Goal: Task Accomplishment & Management: Manage account settings

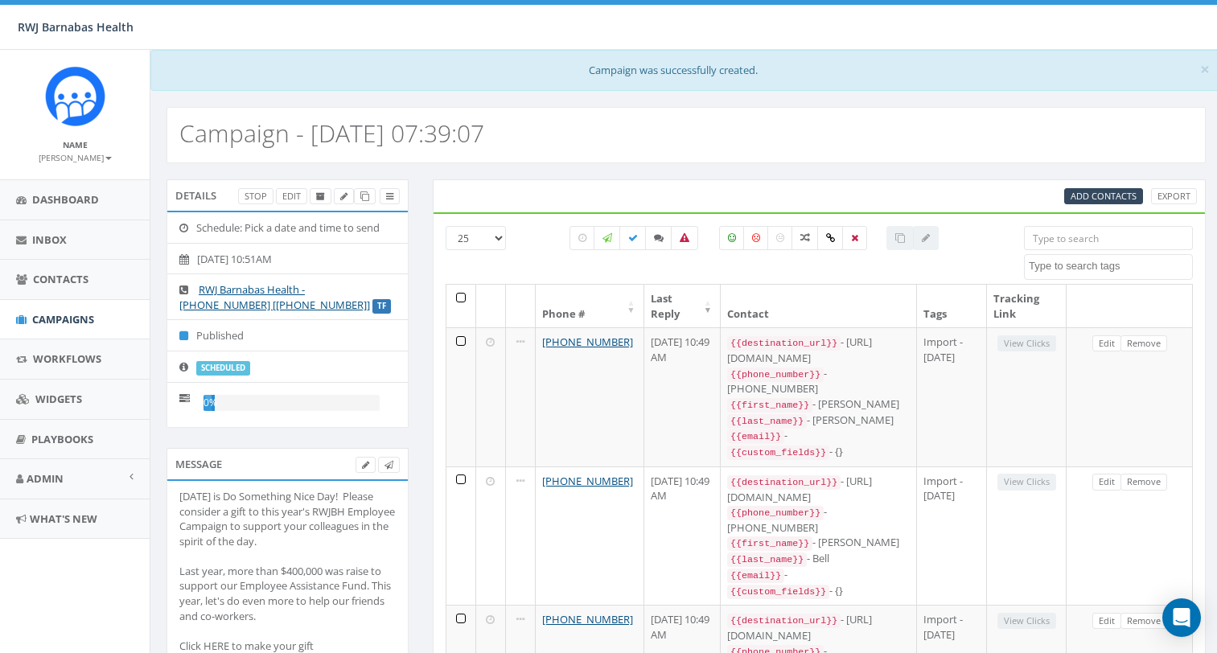
select select
click at [369, 466] on link at bounding box center [365, 465] width 20 height 17
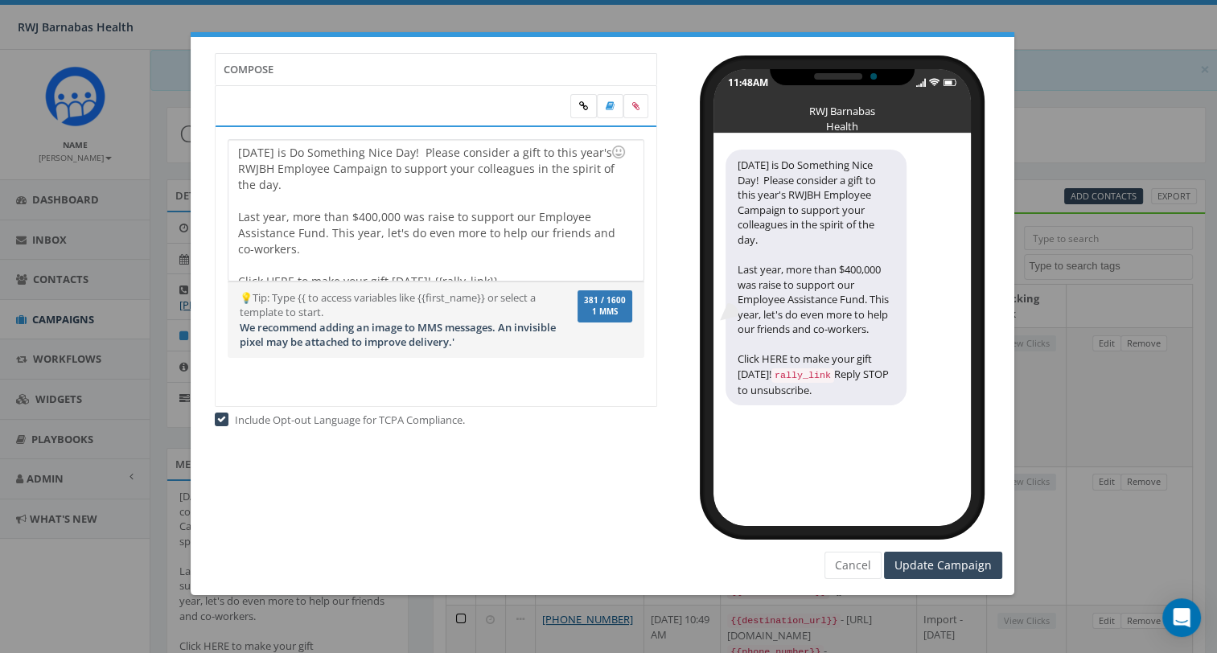
click at [234, 151] on div "Today is Do Something Nice Day! Please consider a gift to this year's RWJBH Emp…" at bounding box center [435, 210] width 414 height 141
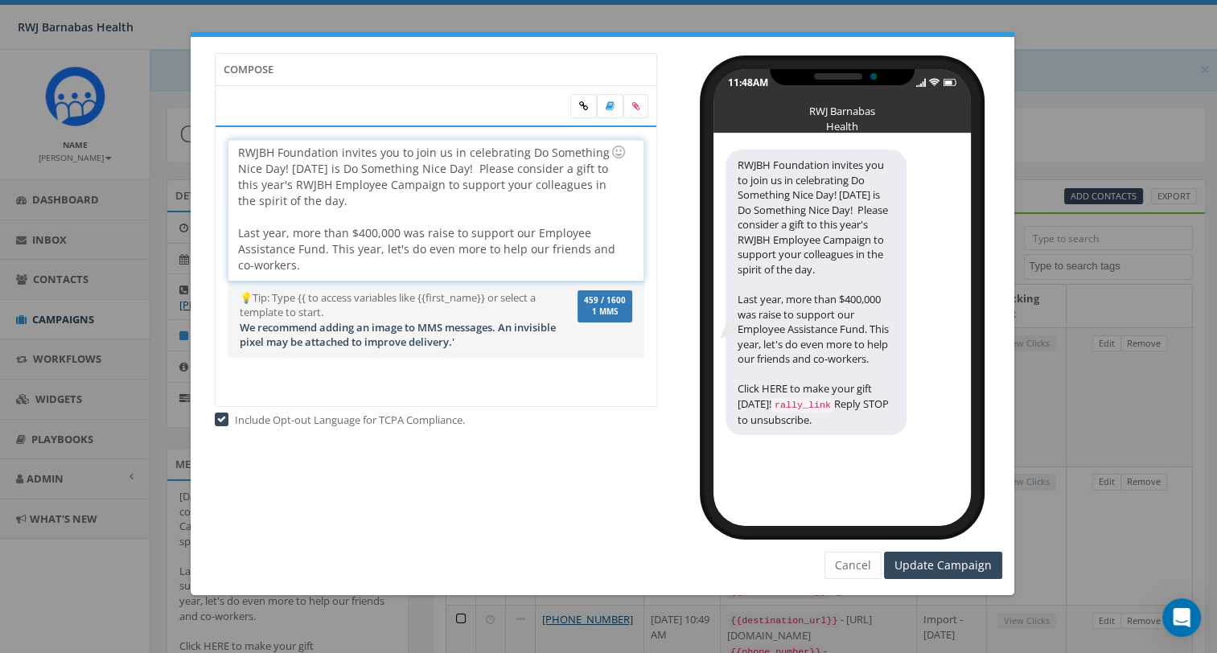
click at [465, 166] on div "RWJBH Foundation invites you to join us in celebrating Do Something Nice Day! T…" at bounding box center [435, 210] width 414 height 141
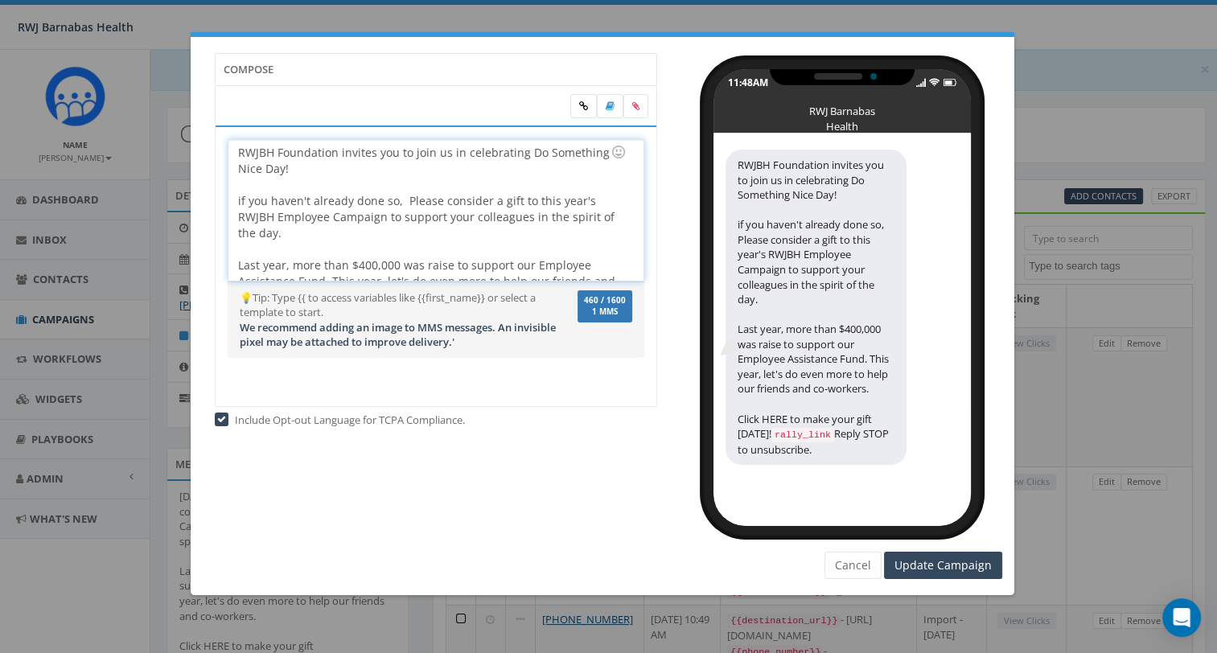
click at [409, 197] on div "if you haven't already done so, Please consider a gift to this year's RWJBH Emp…" at bounding box center [430, 265] width 385 height 145
click at [277, 235] on div "if you haven't already done so, please consider a gift to this year's RWJBH Emp…" at bounding box center [430, 265] width 385 height 145
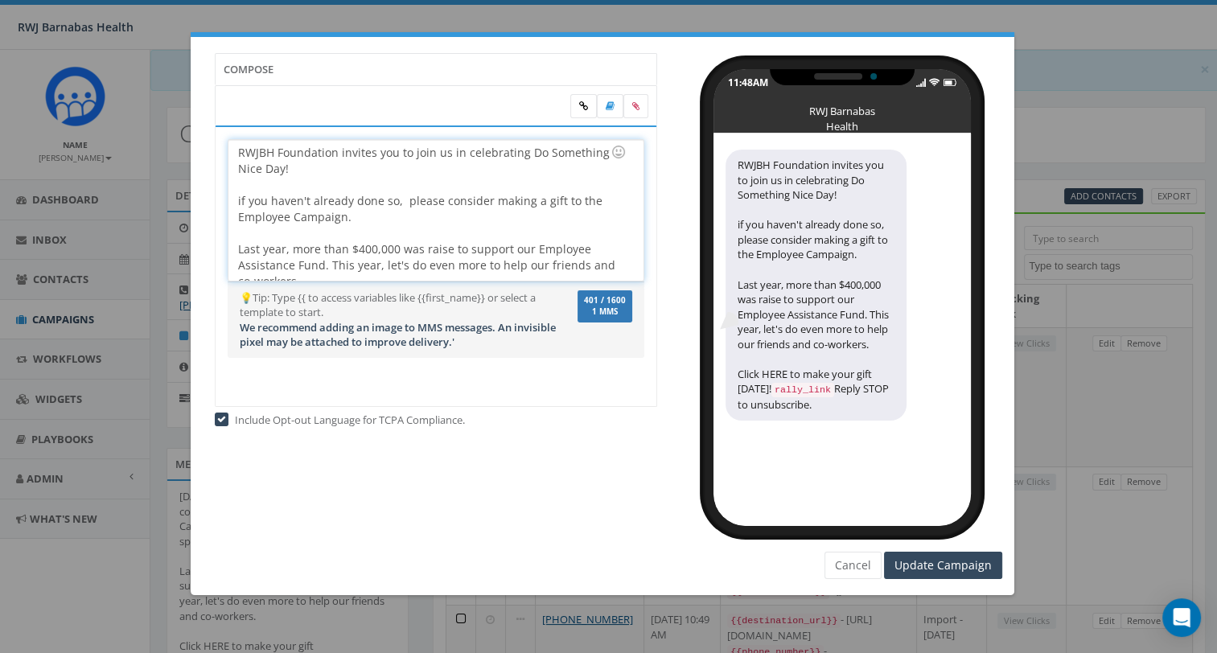
click at [447, 248] on div "if you haven't already done so, please consider making a gift to the Employee C…" at bounding box center [430, 257] width 385 height 129
click at [235, 150] on div "RWJBH Foundation invites you to join us in celebrating Do Something Nice Day! i…" at bounding box center [435, 210] width 414 height 141
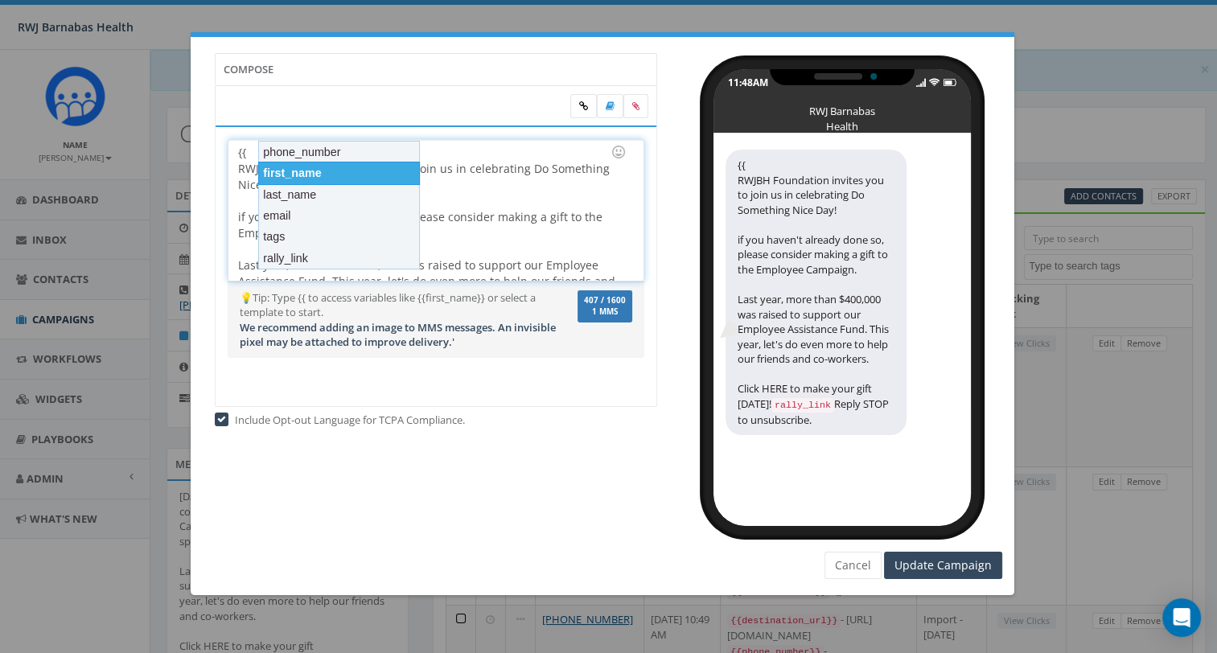
click at [303, 168] on div "first_name" at bounding box center [339, 173] width 162 height 23
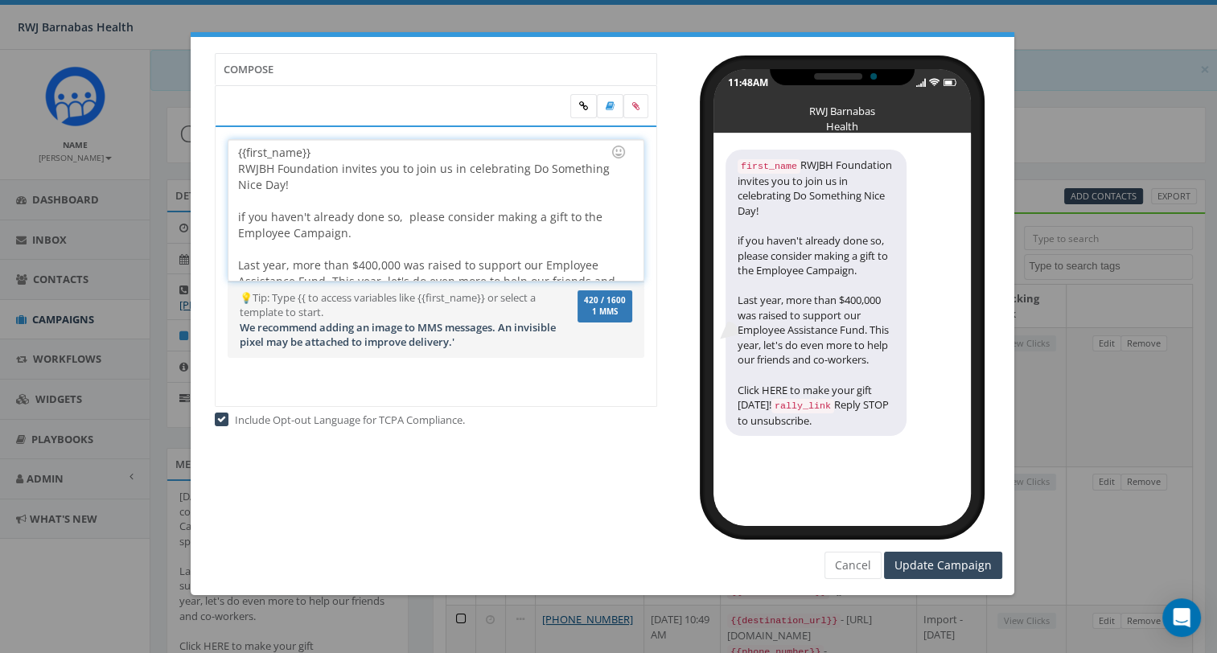
click at [338, 151] on div "{{first_name}}" at bounding box center [430, 153] width 385 height 16
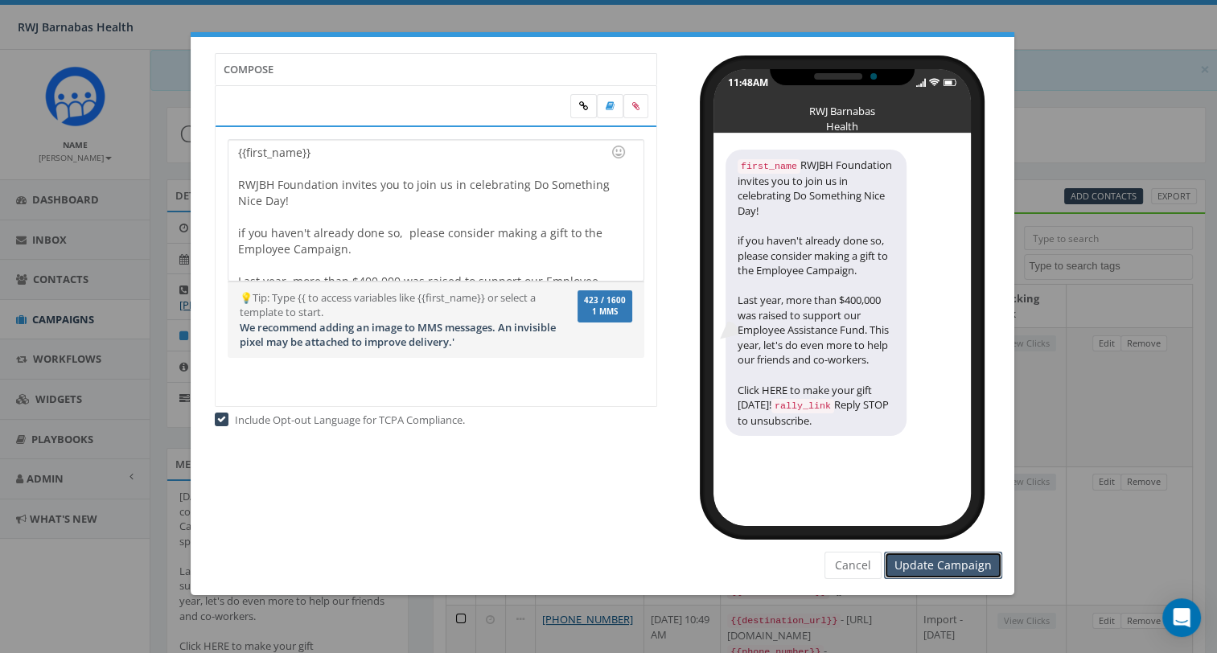
click at [910, 563] on input "Update Campaign" at bounding box center [943, 565] width 118 height 27
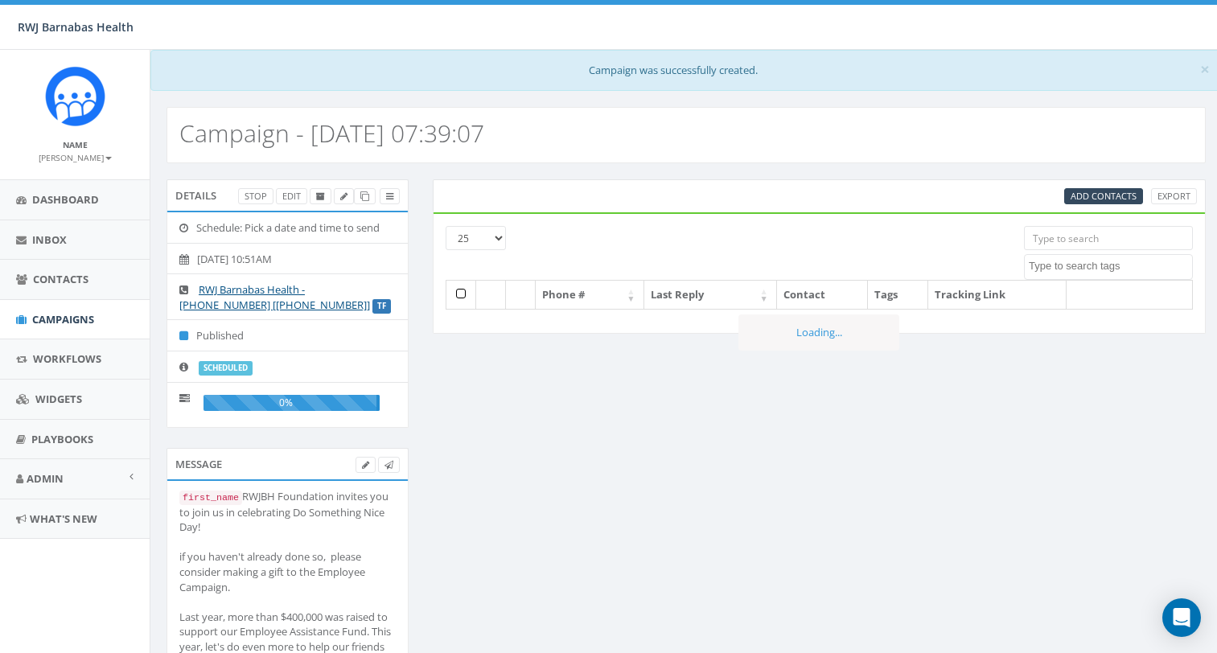
select select
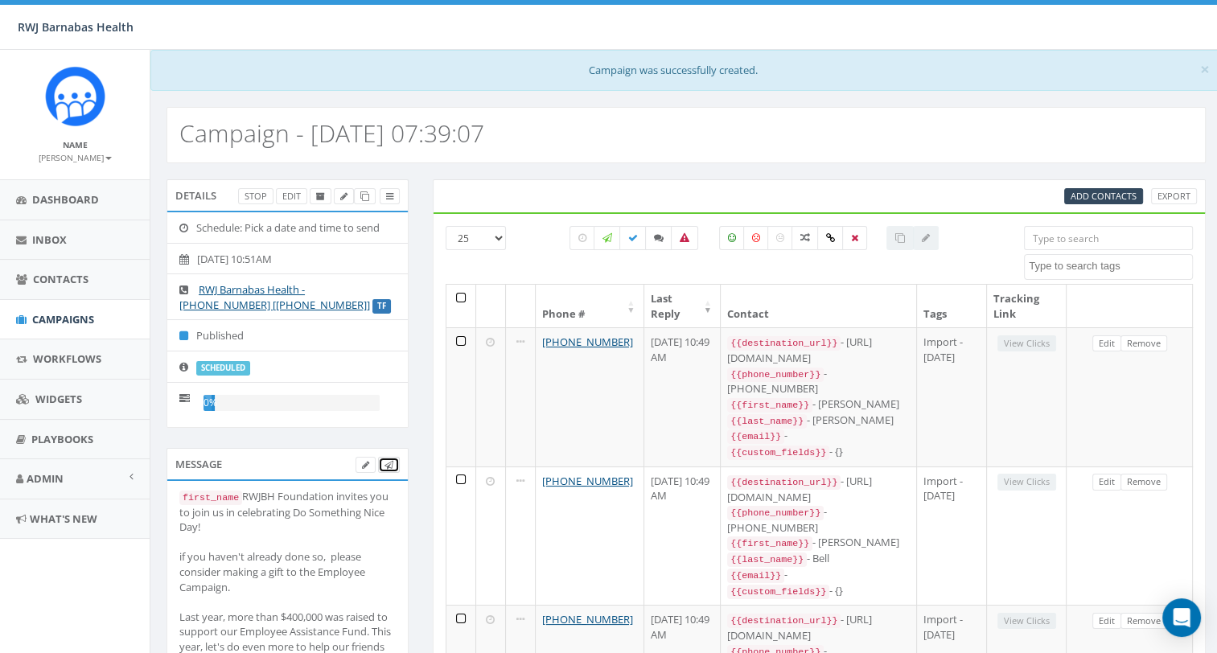
click at [388, 463] on icon at bounding box center [388, 465] width 9 height 9
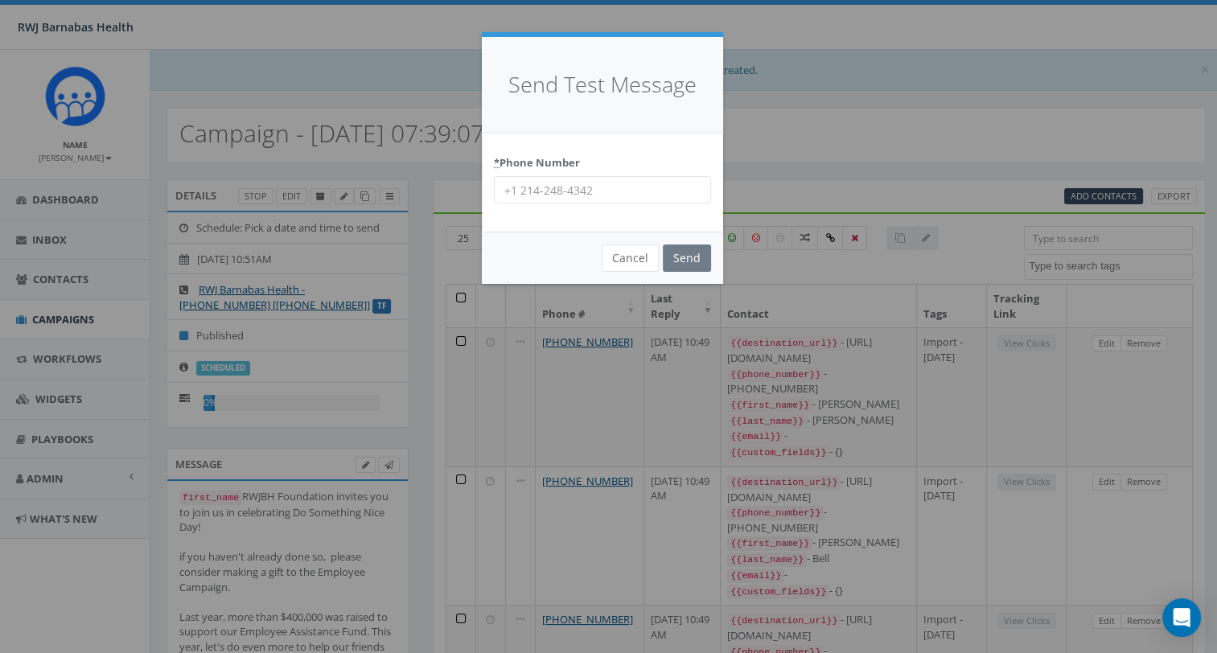
click at [606, 201] on input "* Phone Number" at bounding box center [602, 189] width 217 height 27
type input "7322413323"
click at [679, 260] on input "Send" at bounding box center [687, 257] width 48 height 27
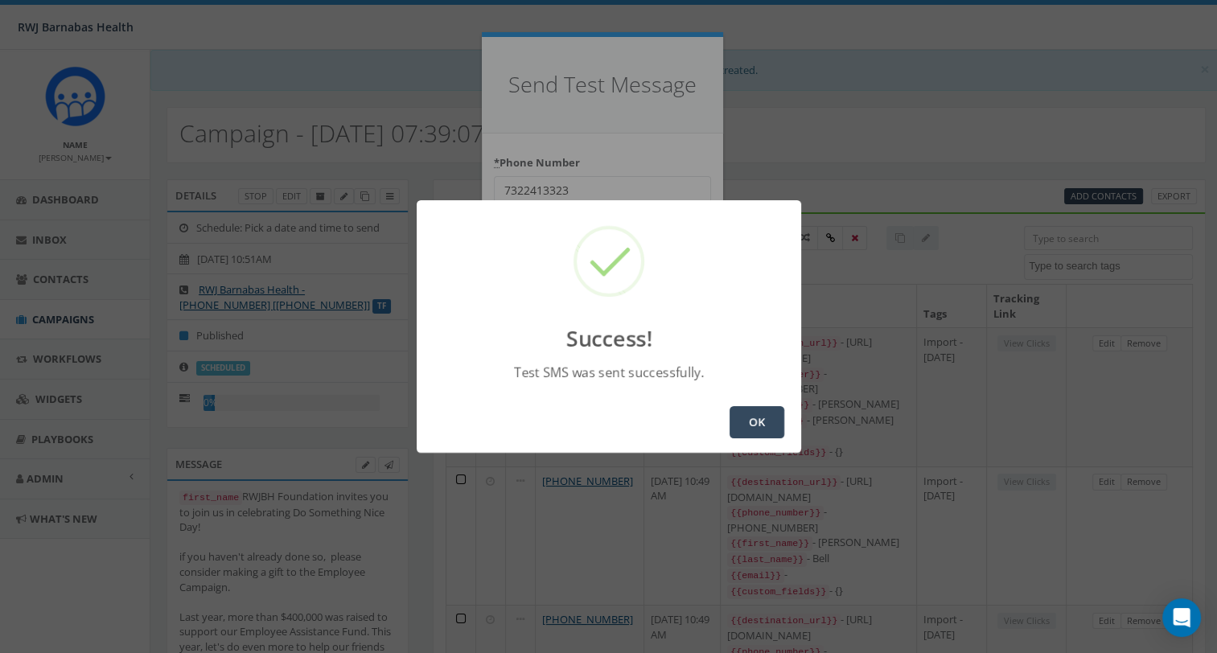
click at [766, 425] on button "OK" at bounding box center [756, 422] width 55 height 32
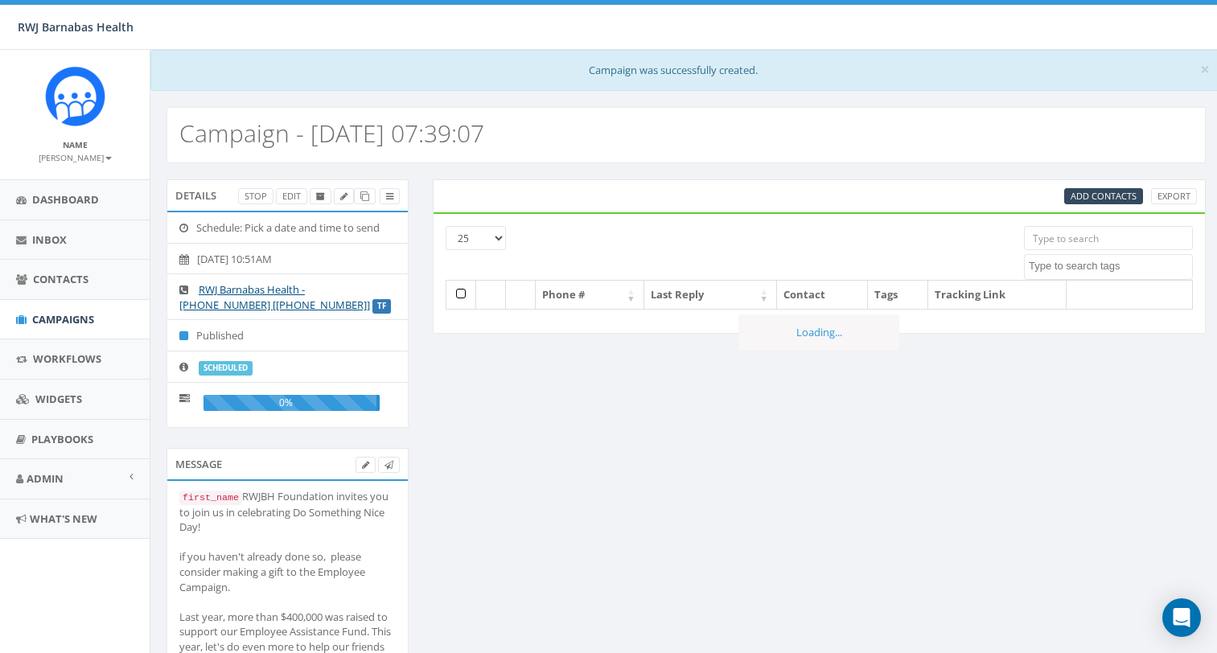
select select
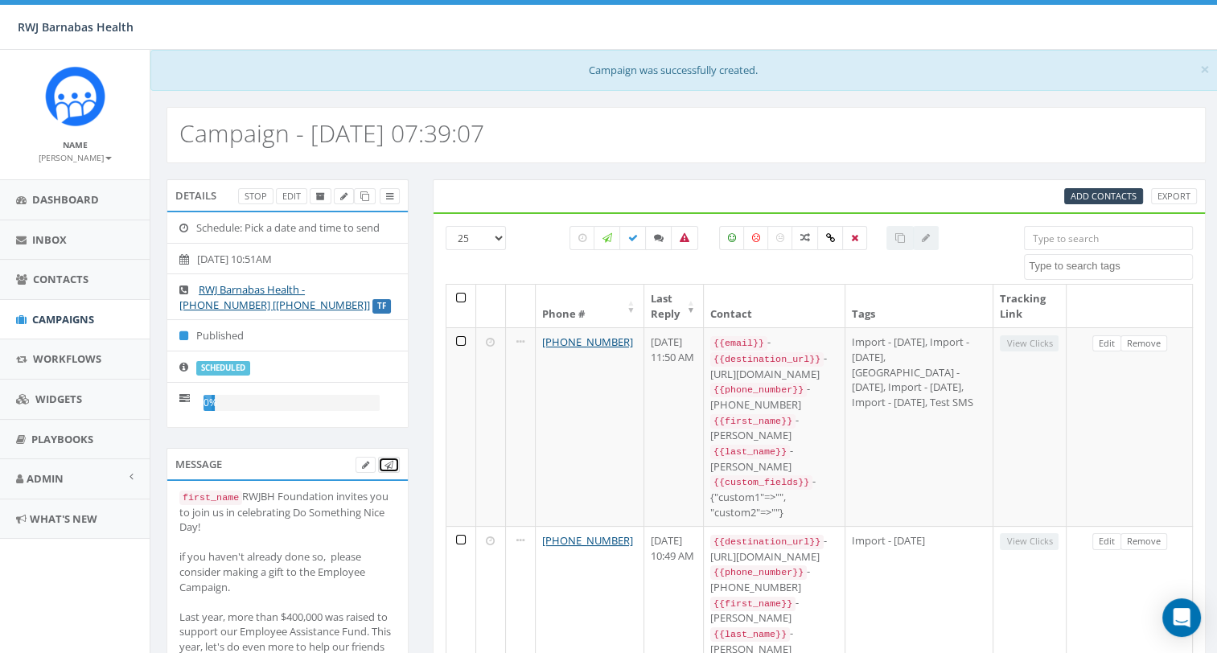
click at [389, 463] on icon at bounding box center [388, 465] width 9 height 9
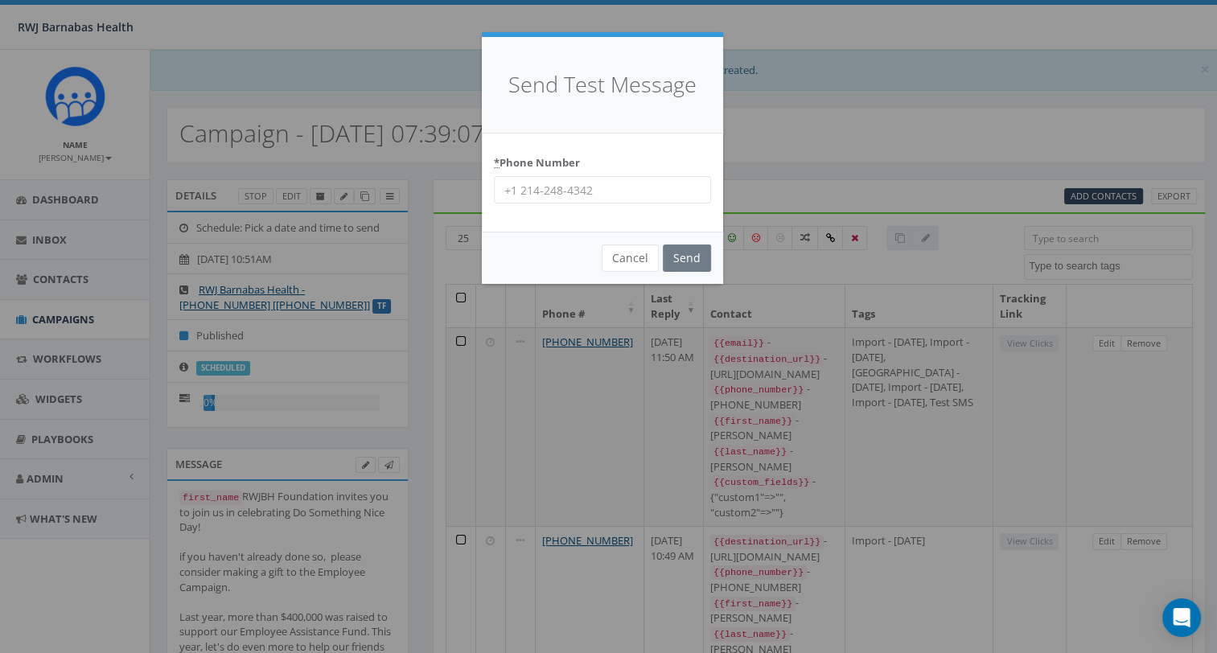
click at [573, 194] on input "* Phone Number" at bounding box center [602, 189] width 217 height 27
type input "2019810284"
click at [688, 261] on input "Send" at bounding box center [687, 257] width 48 height 27
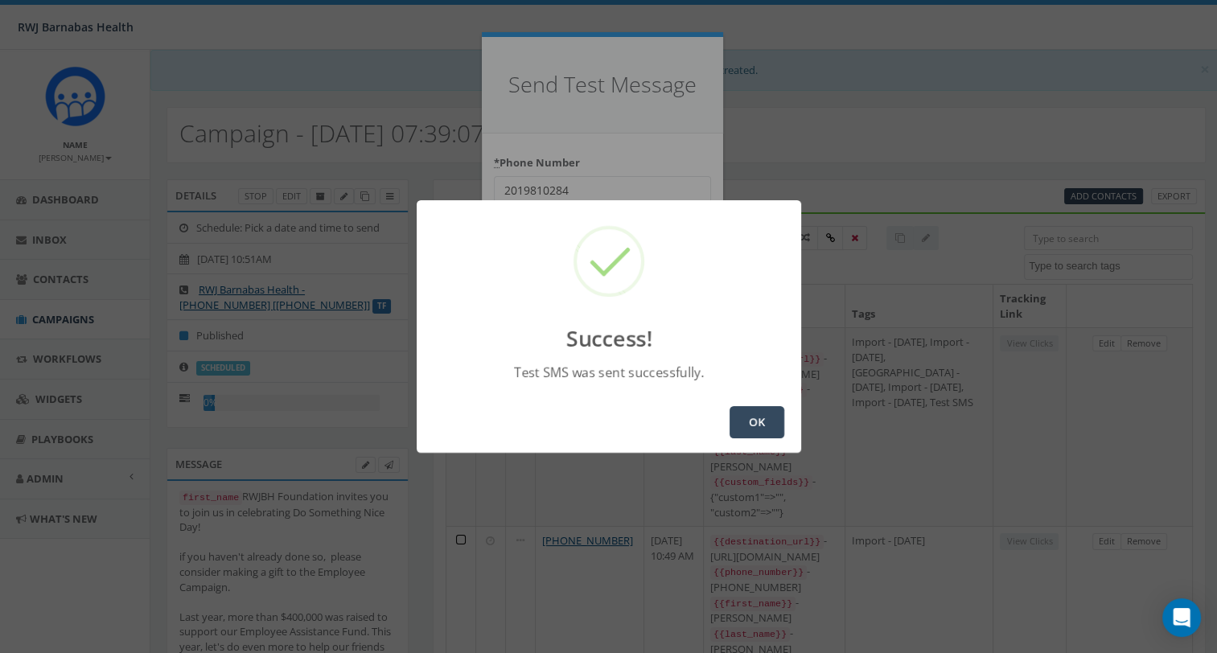
click at [743, 418] on button "OK" at bounding box center [756, 422] width 55 height 32
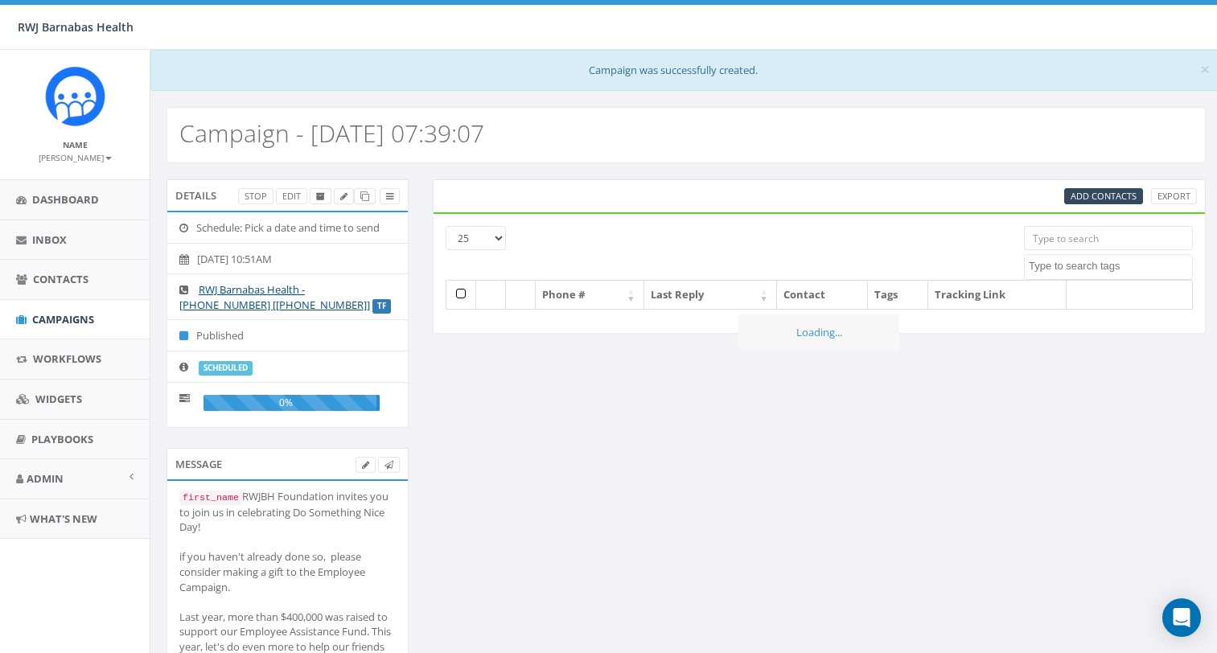
select select
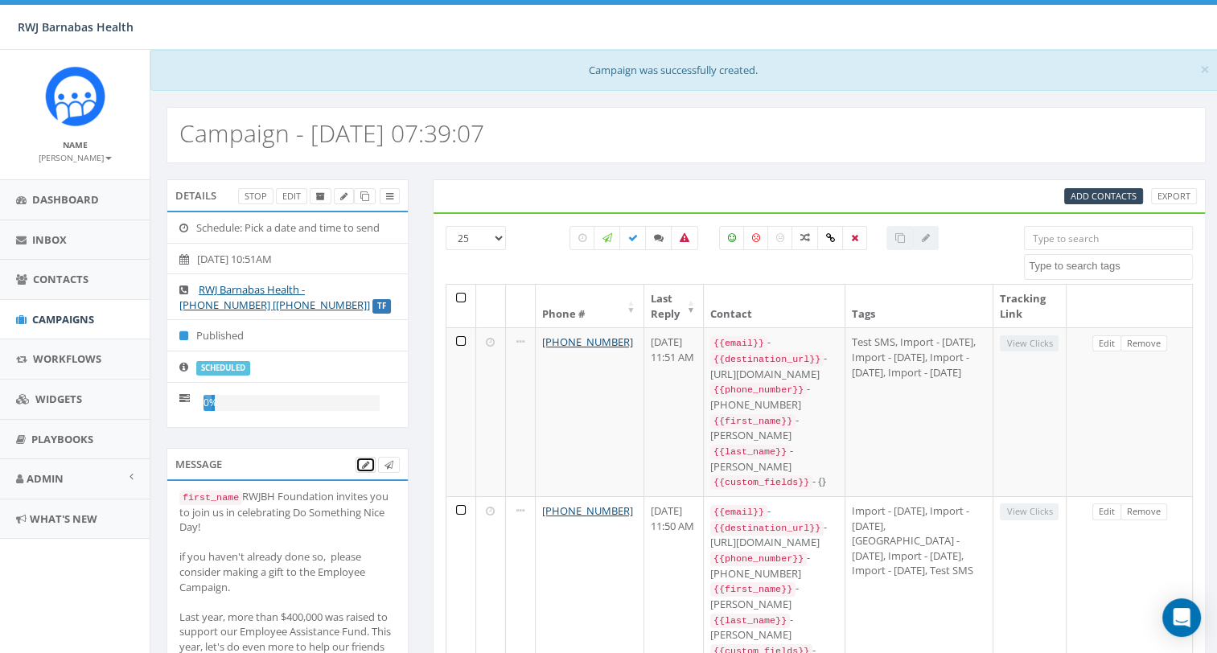
click at [364, 466] on icon at bounding box center [365, 465] width 7 height 9
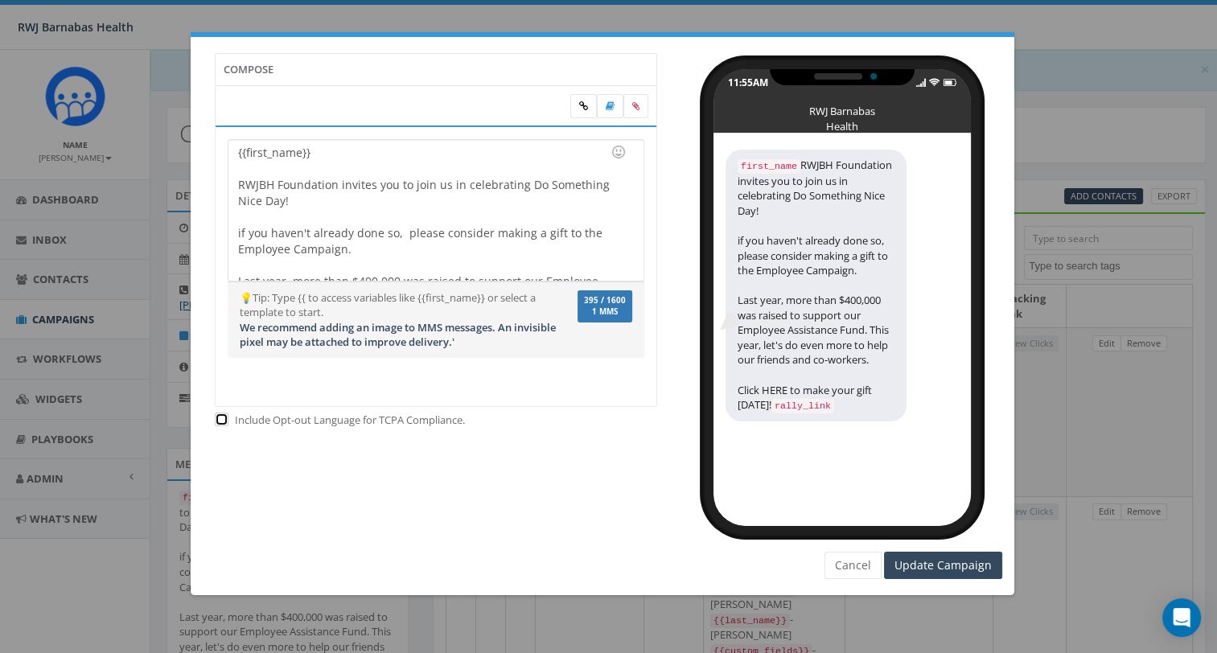
click at [219, 421] on input "checkbox" at bounding box center [220, 421] width 10 height 10
checkbox input "true"
click at [923, 569] on input "Update Campaign" at bounding box center [943, 565] width 118 height 27
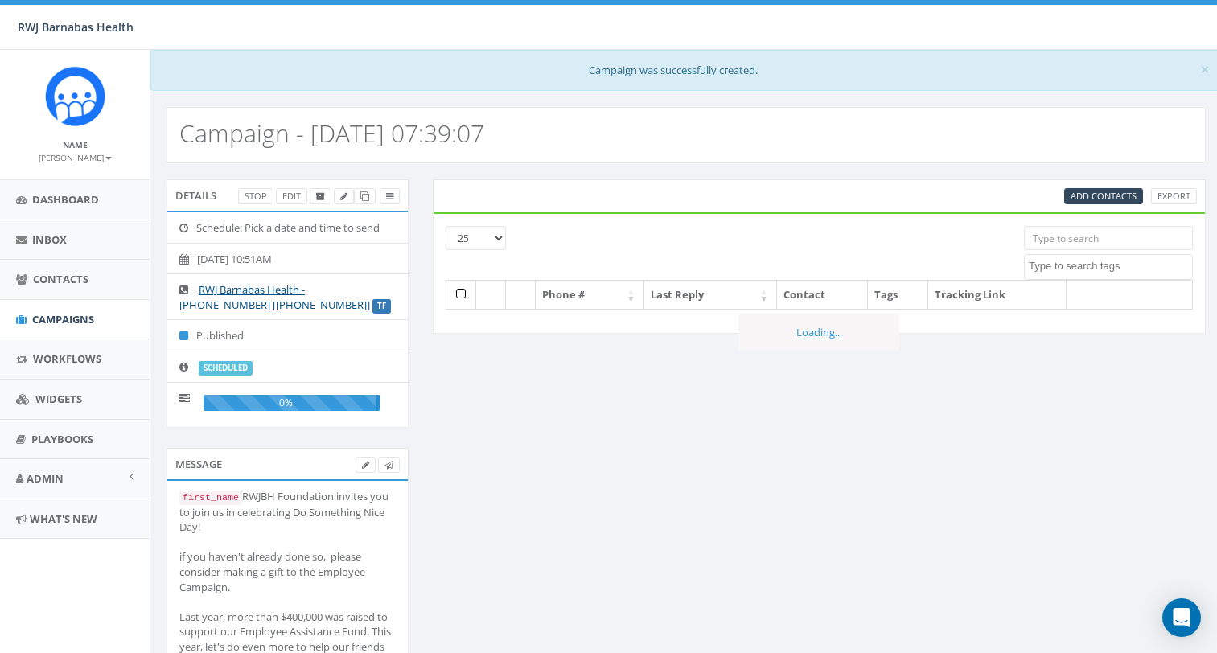
select select
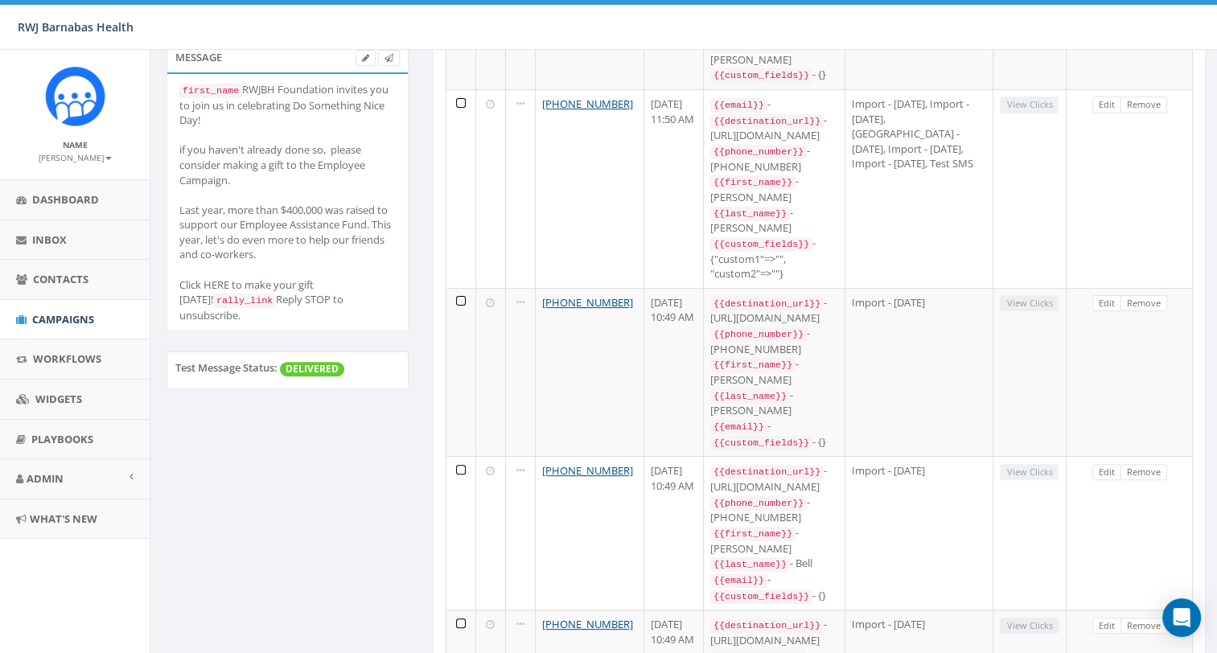
scroll to position [450, 0]
